Goal: Transaction & Acquisition: Obtain resource

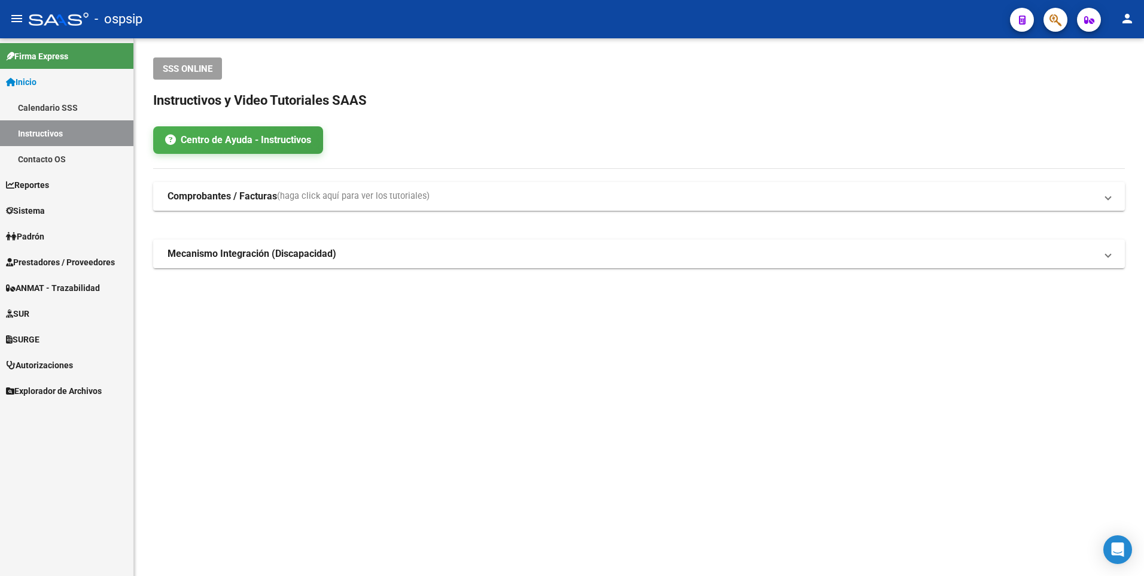
click at [80, 256] on span "Prestadores / Proveedores" at bounding box center [60, 262] width 109 height 13
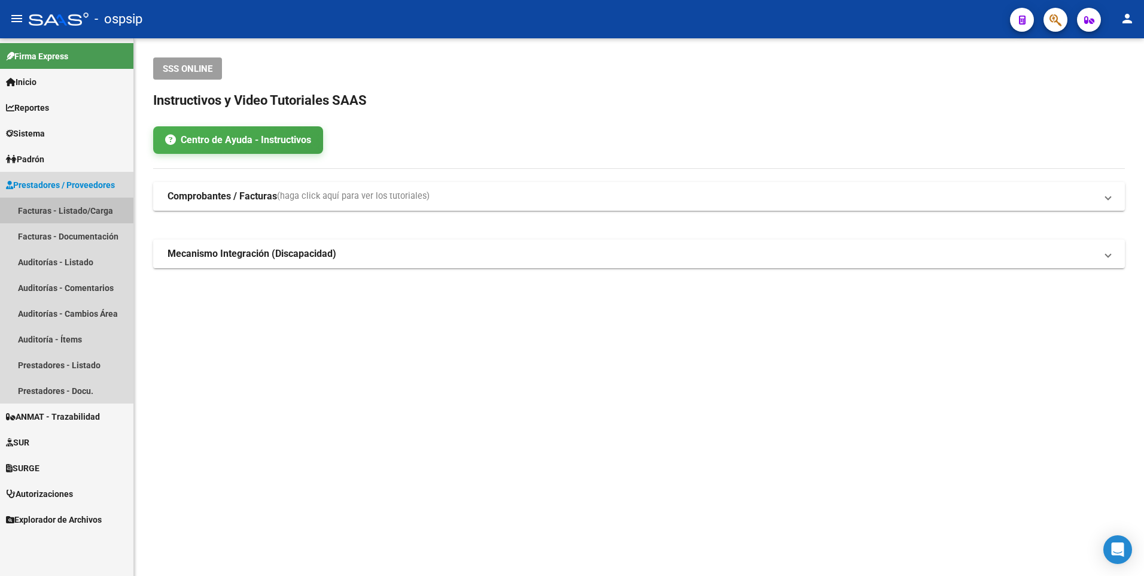
click at [65, 202] on link "Facturas - Listado/Carga" at bounding box center [66, 211] width 133 height 26
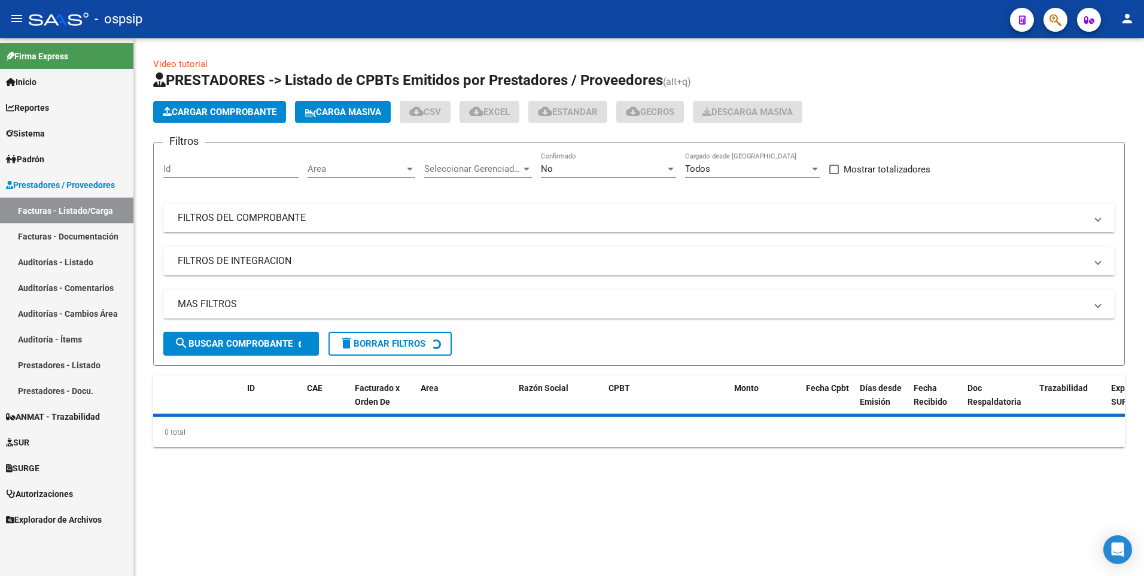
click at [282, 213] on mat-panel-title "FILTROS DEL COMPROBANTE" at bounding box center [632, 217] width 909 height 13
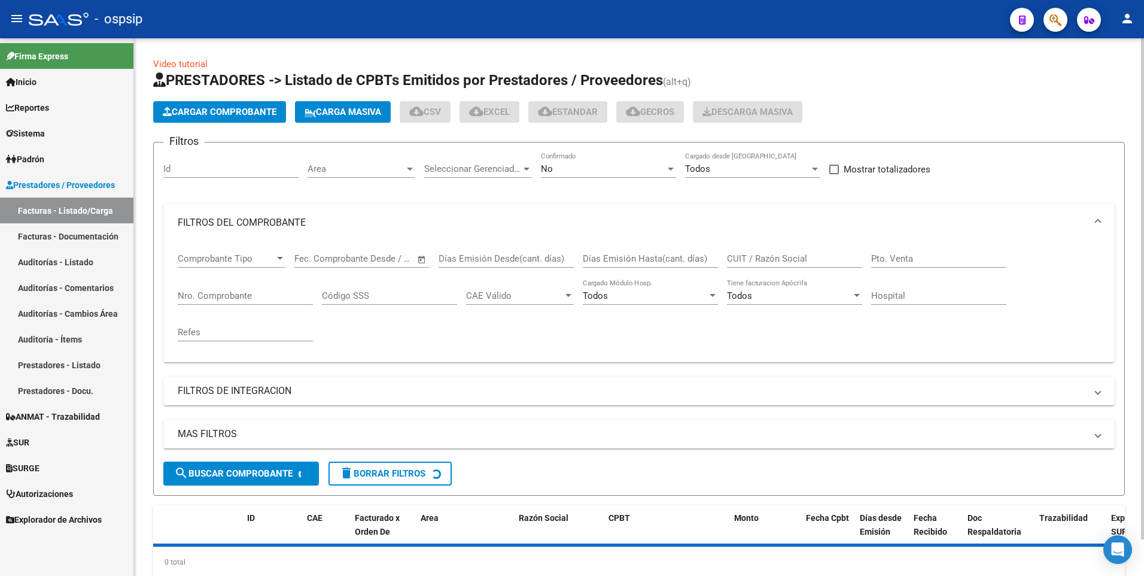
click at [232, 290] on input "Nro. Comprobante" at bounding box center [245, 295] width 135 height 11
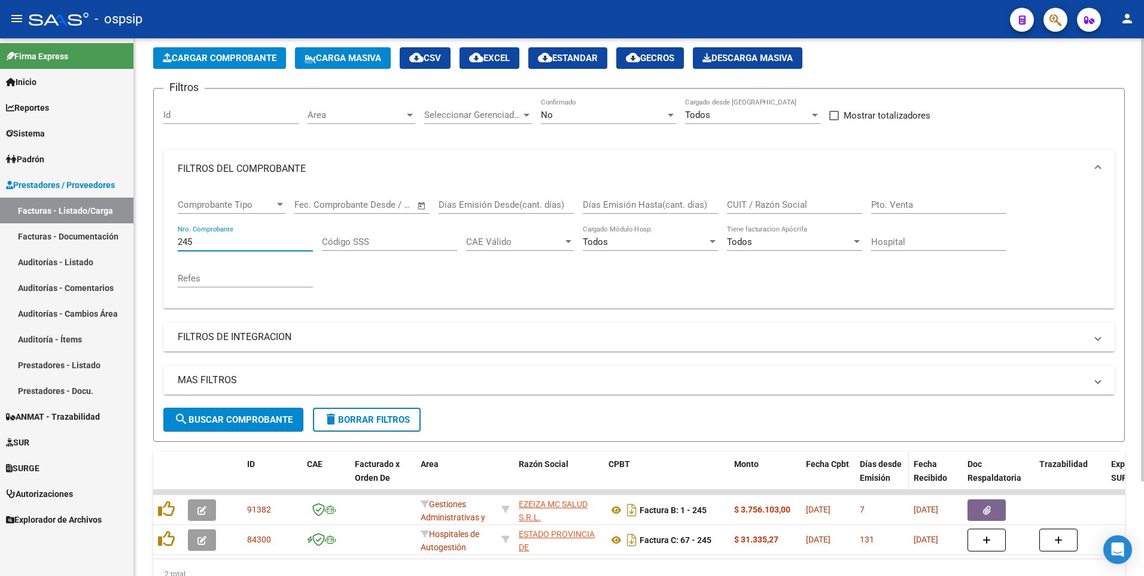
scroll to position [114, 0]
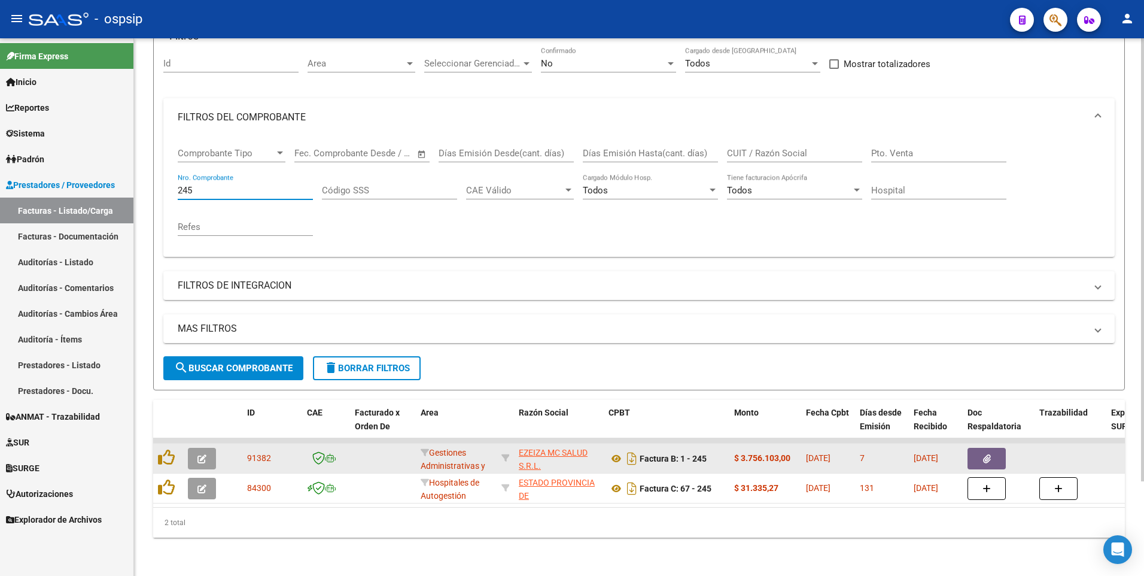
type input "245"
click at [980, 448] on button "button" at bounding box center [987, 459] width 38 height 22
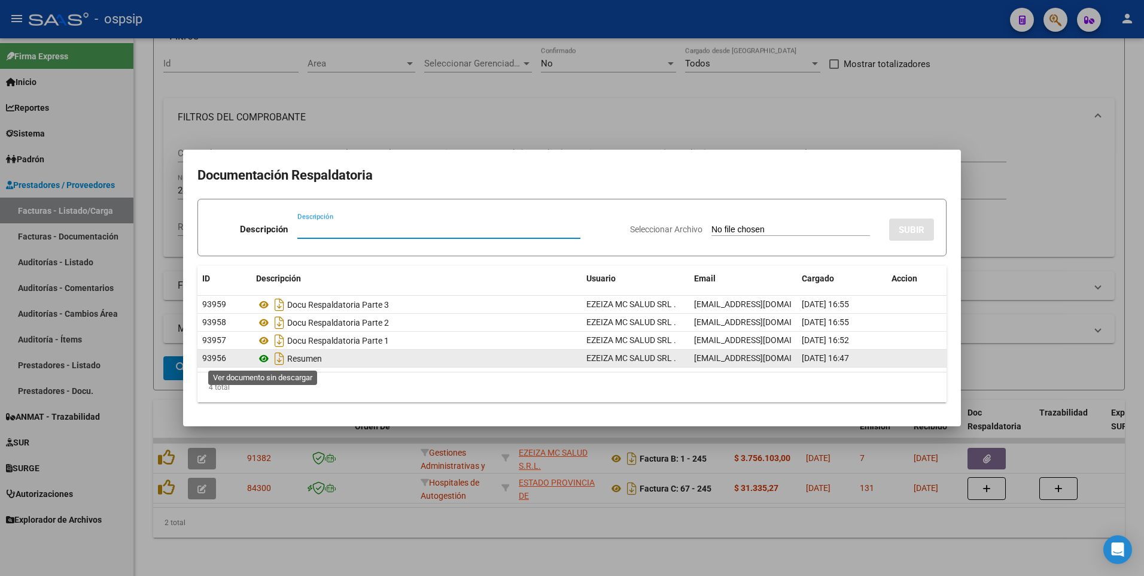
click at [265, 357] on icon at bounding box center [264, 358] width 16 height 14
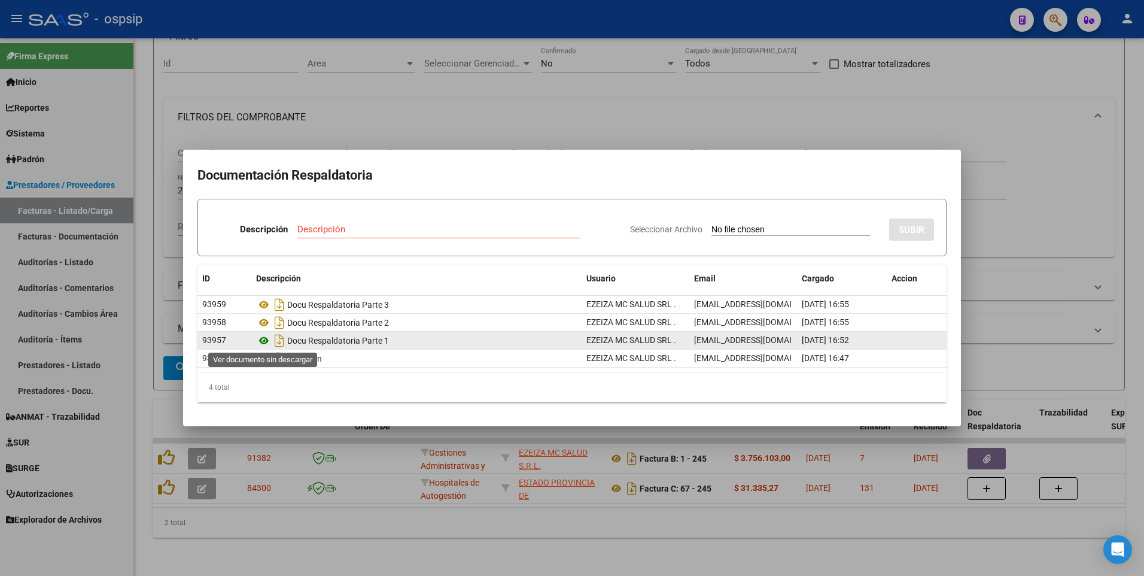
click at [262, 342] on icon at bounding box center [264, 340] width 16 height 14
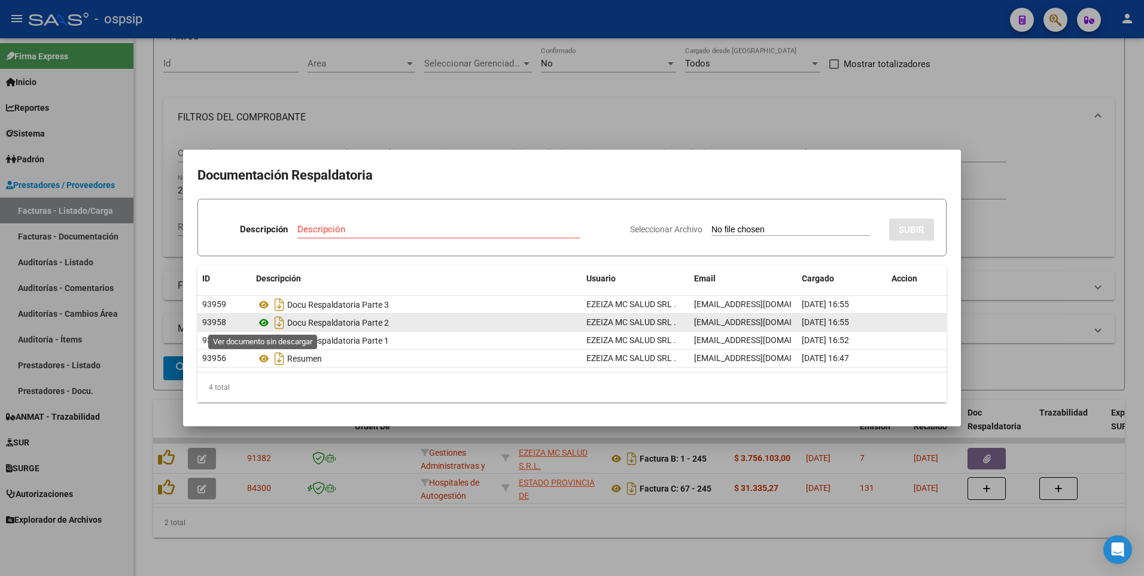
click at [262, 320] on icon at bounding box center [264, 322] width 16 height 14
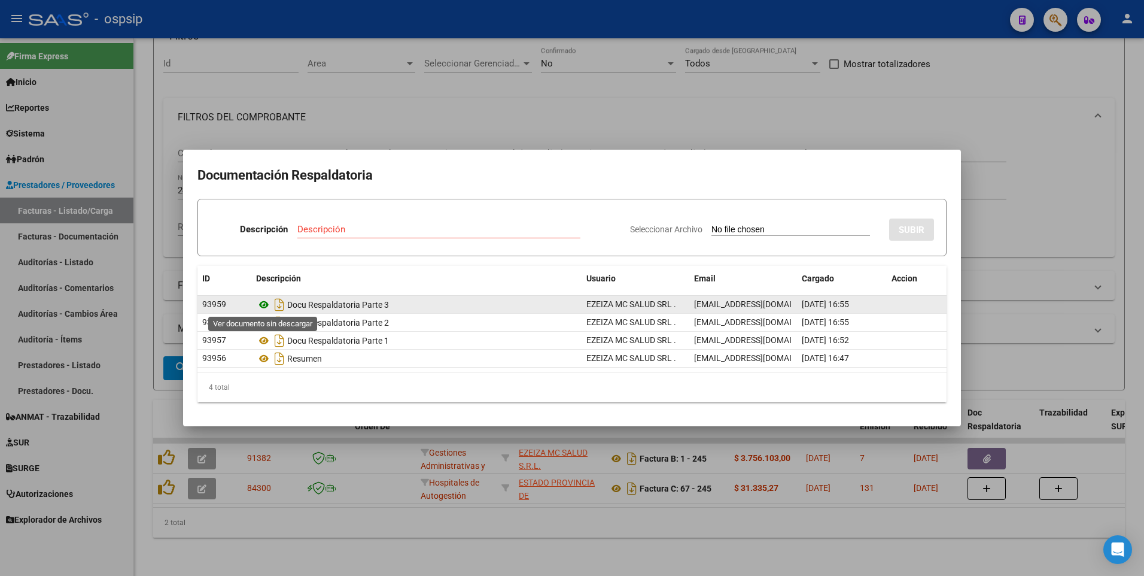
click at [266, 305] on icon at bounding box center [264, 304] width 16 height 14
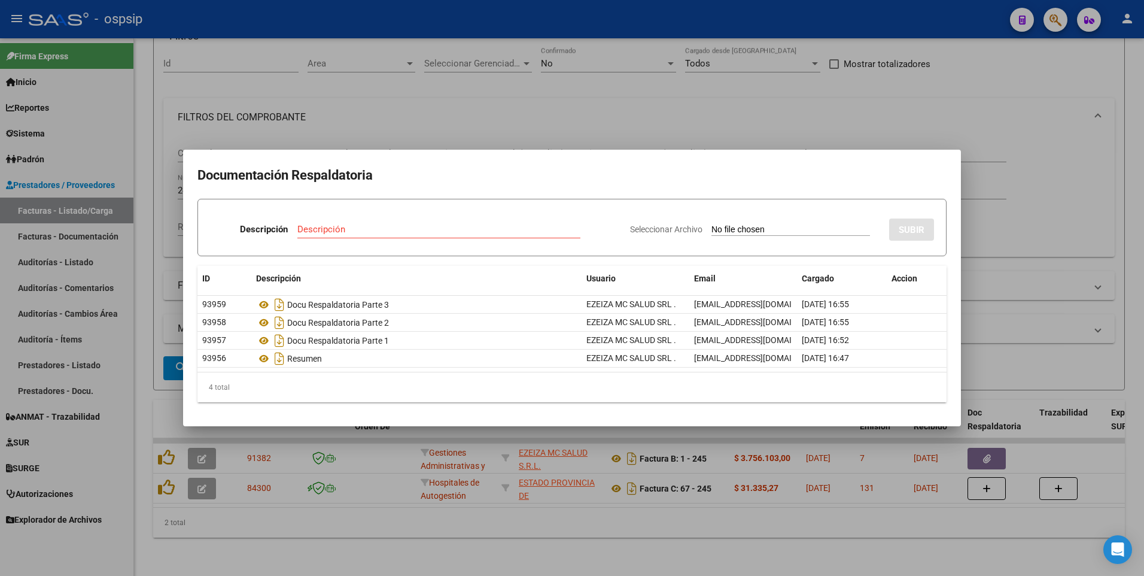
click at [715, 111] on div at bounding box center [572, 288] width 1144 height 576
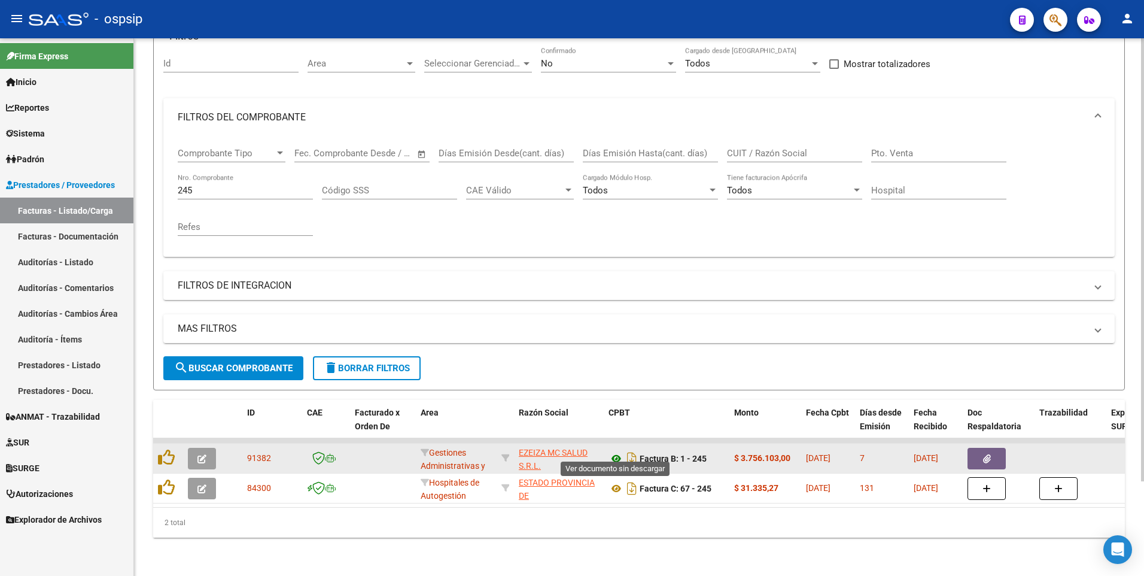
click at [616, 452] on icon at bounding box center [617, 458] width 16 height 14
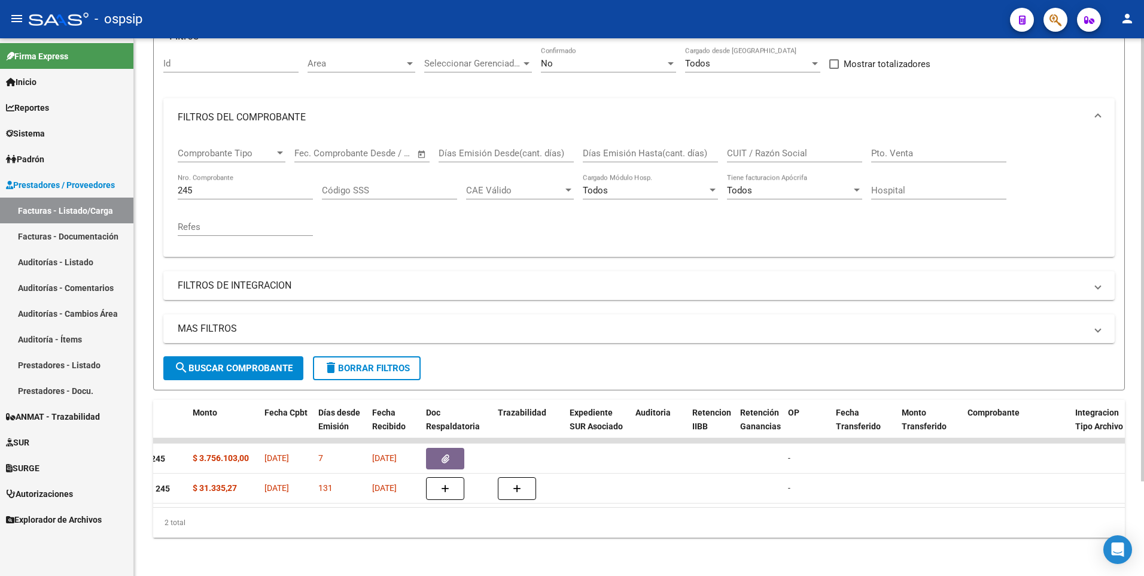
scroll to position [0, 0]
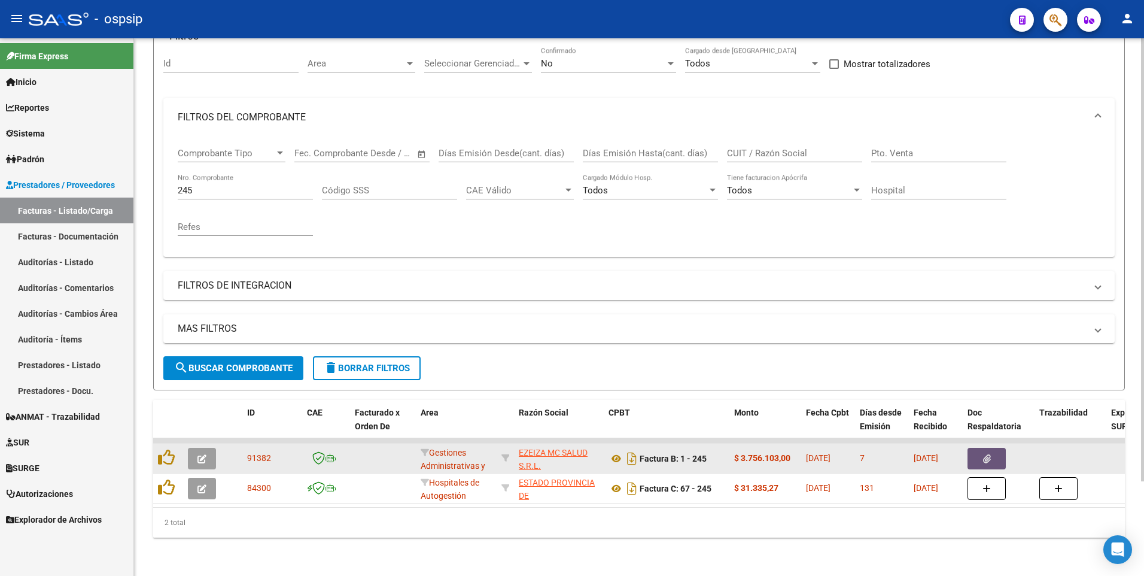
click at [982, 454] on button "button" at bounding box center [987, 459] width 38 height 22
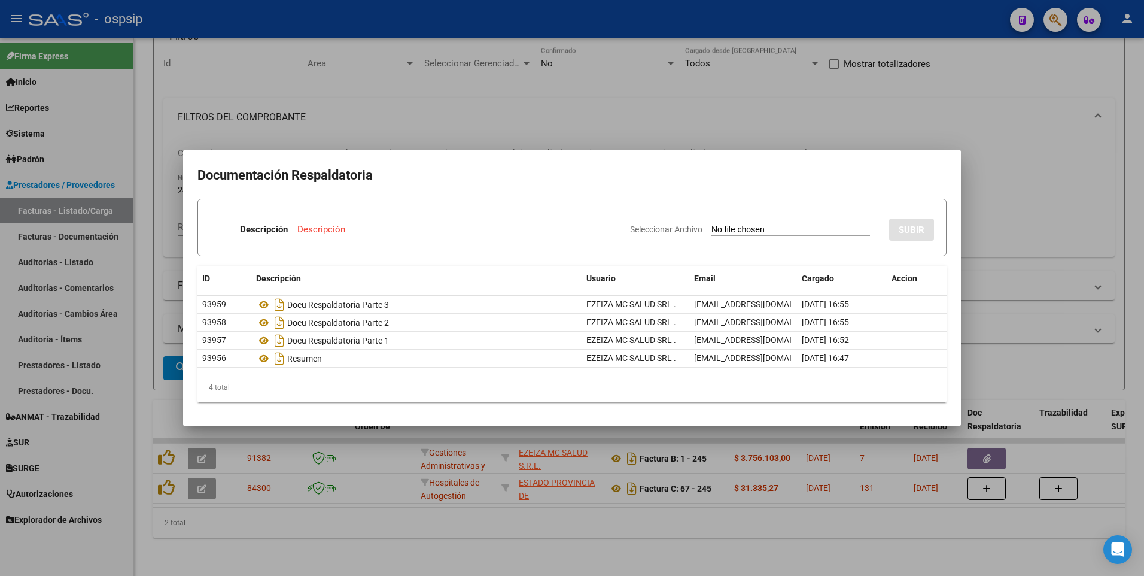
click at [786, 115] on div at bounding box center [572, 288] width 1144 height 576
